Goal: Use online tool/utility: Utilize a website feature to perform a specific function

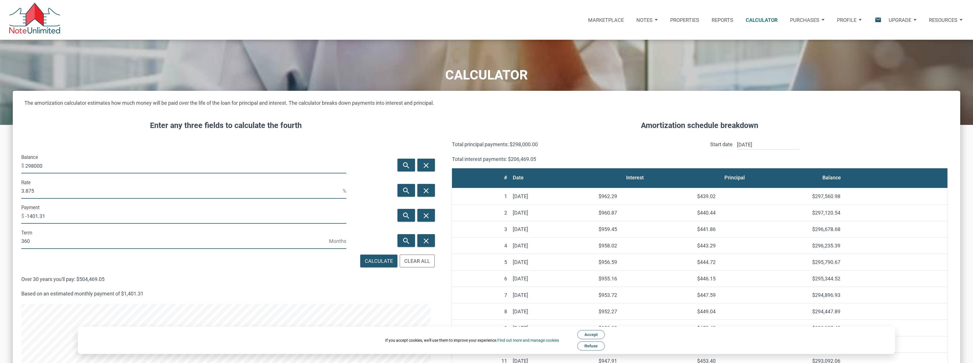
scroll to position [514, 948]
drag, startPoint x: 46, startPoint y: 166, endPoint x: 11, endPoint y: 166, distance: 35.2
click at [11, 166] on div "CALCULATOR The amortization calculator estimates how much money will be paid ov…" at bounding box center [486, 321] width 973 height 563
click at [52, 167] on input "298000" at bounding box center [185, 165] width 321 height 15
drag, startPoint x: 51, startPoint y: 167, endPoint x: 14, endPoint y: 169, distance: 36.1
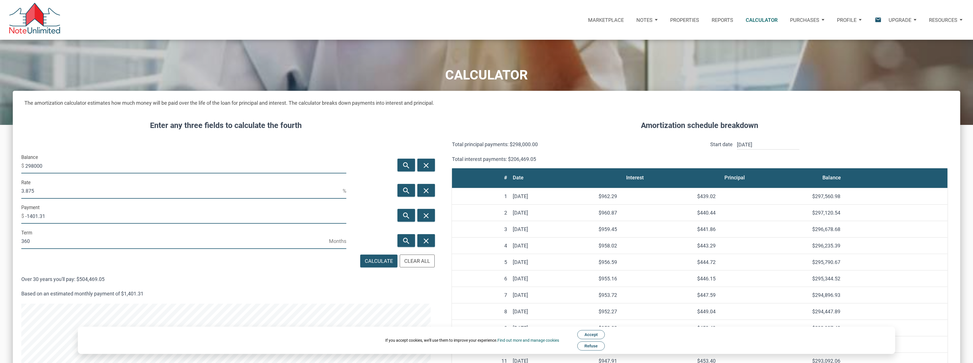
click at [14, 169] on div "Enter any three fields to calculate the fourth Balance $ 298000 search close Ra…" at bounding box center [226, 356] width 427 height 491
drag, startPoint x: 43, startPoint y: 166, endPoint x: 16, endPoint y: 167, distance: 27.0
click at [16, 167] on div "Balance $ 280000" at bounding box center [184, 165] width 338 height 25
type input "375000"
click at [377, 201] on div "search close" at bounding box center [395, 190] width 84 height 25
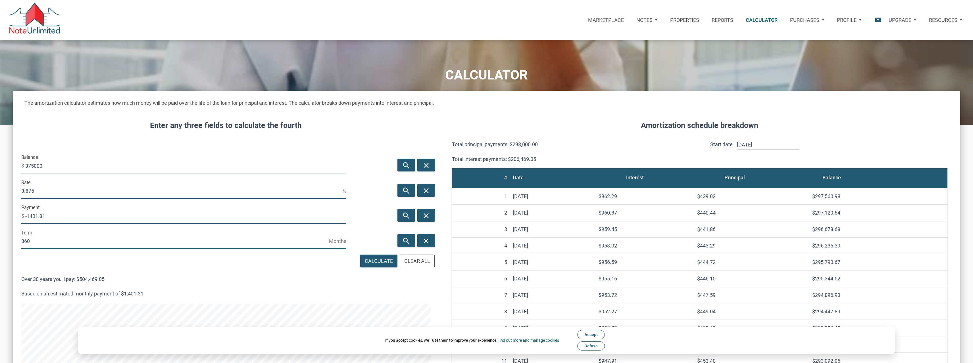
drag, startPoint x: 17, startPoint y: 194, endPoint x: 11, endPoint y: 193, distance: 6.0
click at [11, 193] on div "CALCULATOR The amortization calculator estimates how much money will be paid ov…" at bounding box center [486, 321] width 973 height 563
type input "6"
click at [404, 216] on icon "search" at bounding box center [406, 216] width 7 height 9
type input "-2248.31"
